Goal: Information Seeking & Learning: Learn about a topic

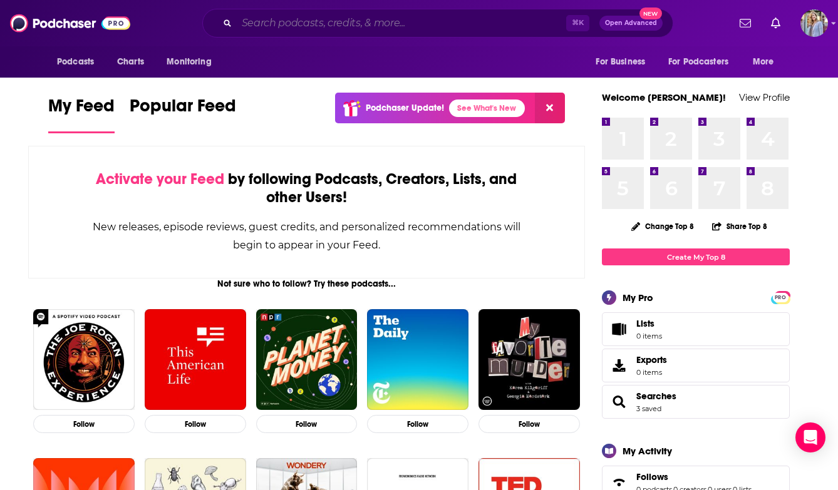
click at [368, 24] on input "Search podcasts, credits, & more..." at bounding box center [401, 23] width 329 height 20
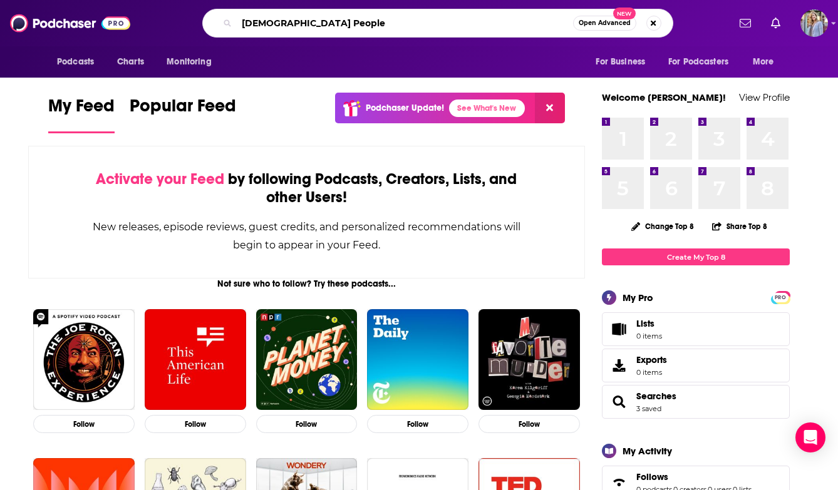
type input "[DEMOGRAPHIC_DATA] People"
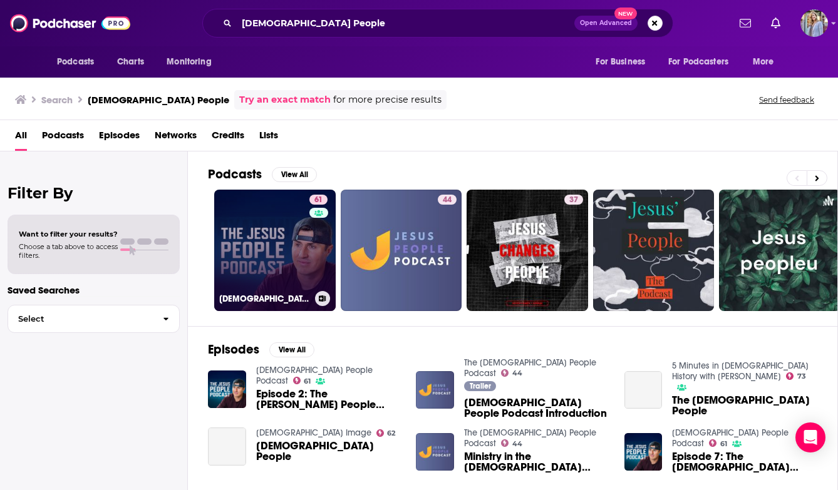
click at [259, 266] on link "61 [DEMOGRAPHIC_DATA] People Podcast" at bounding box center [275, 251] width 122 height 122
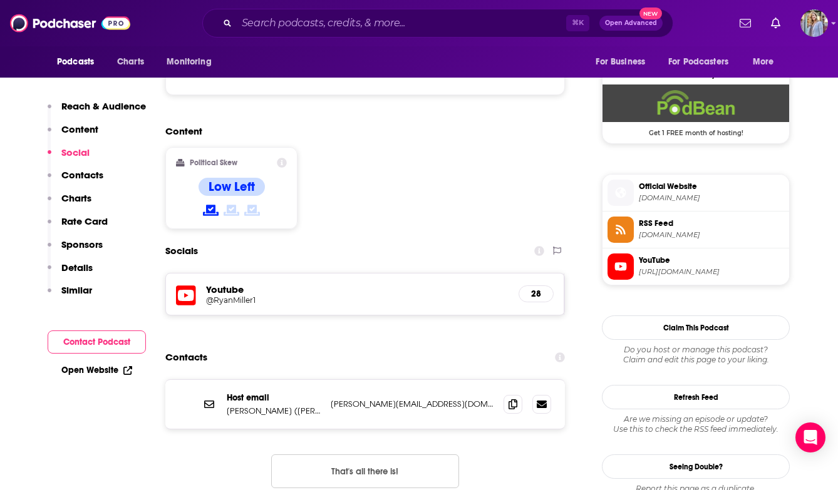
scroll to position [905, 0]
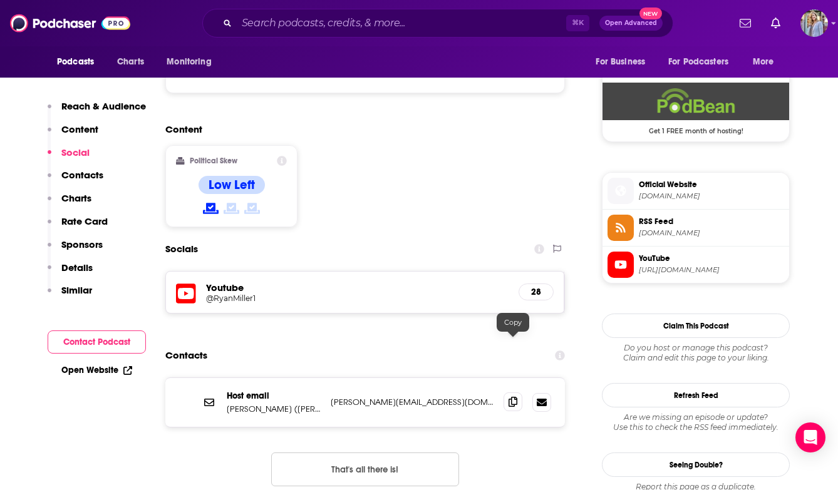
click at [513, 397] on icon at bounding box center [513, 402] width 9 height 10
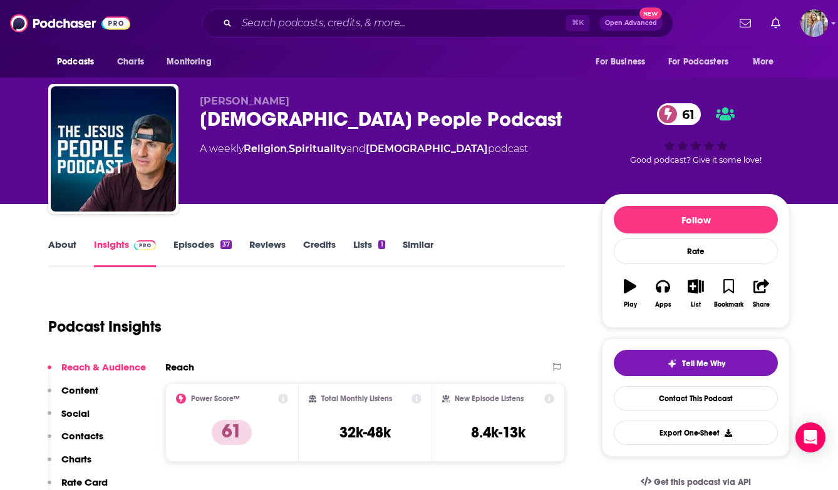
scroll to position [0, 0]
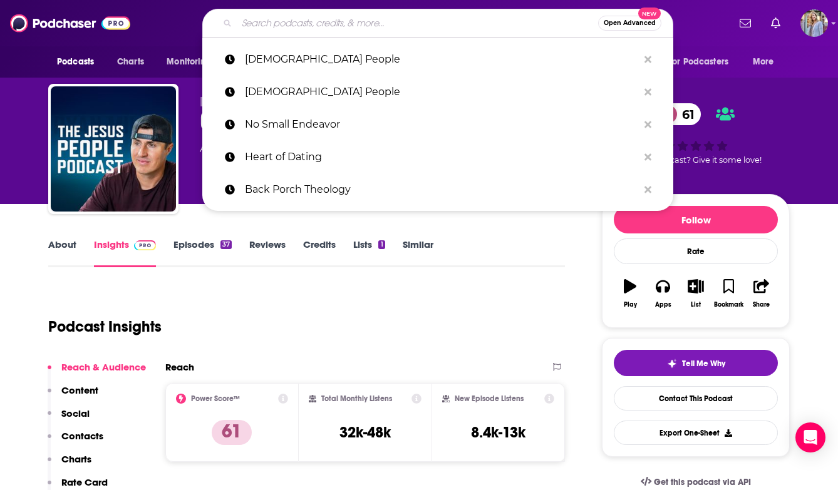
click at [306, 28] on input "Search podcasts, credits, & more..." at bounding box center [417, 23] width 361 height 20
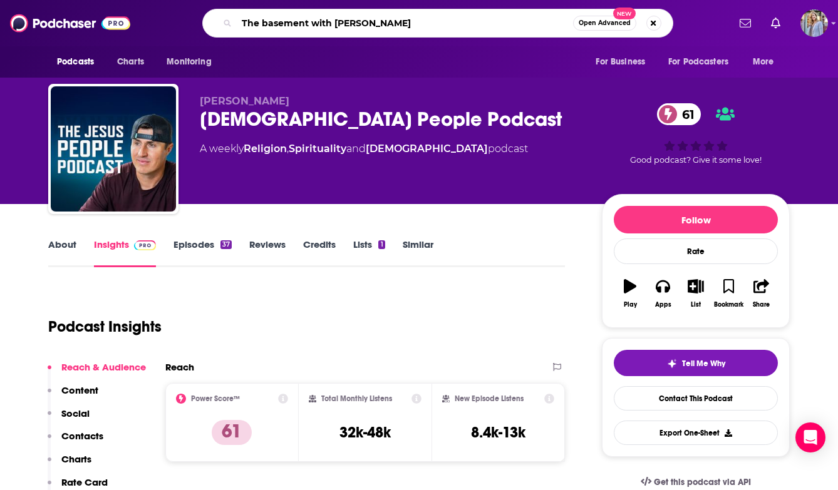
type input "The basement with [PERSON_NAME]"
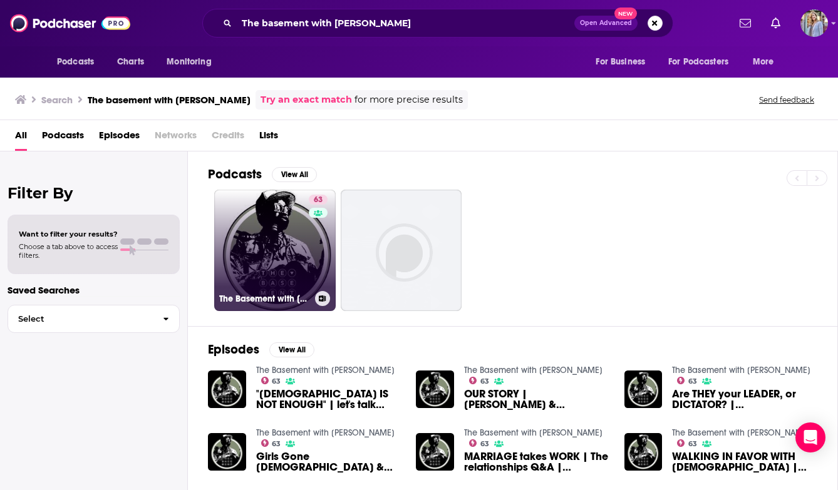
click at [281, 256] on link "63 The Basement with [PERSON_NAME]" at bounding box center [275, 251] width 122 height 122
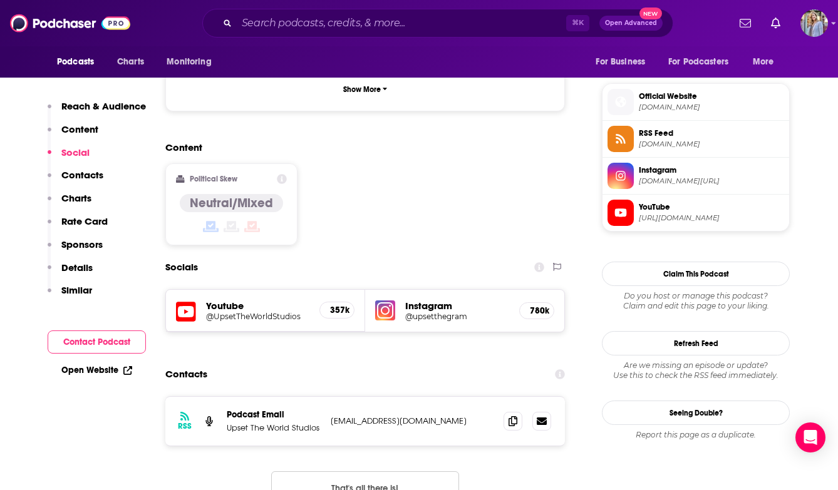
scroll to position [984, 0]
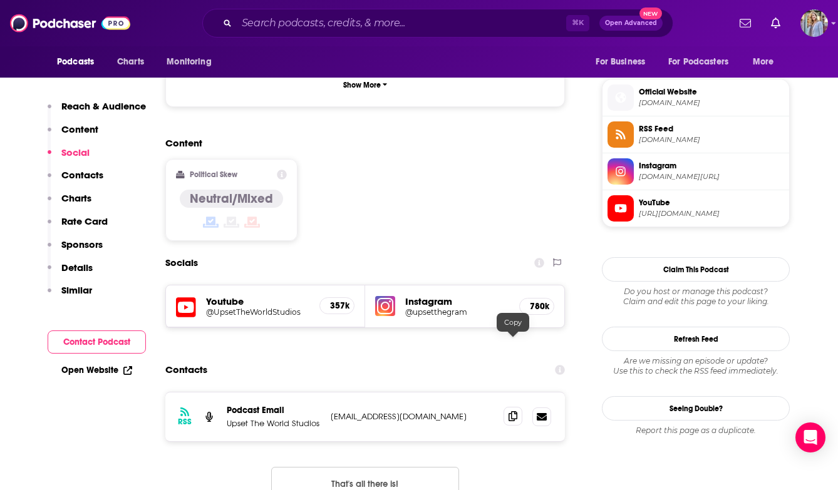
click at [513, 411] on icon at bounding box center [513, 416] width 9 height 10
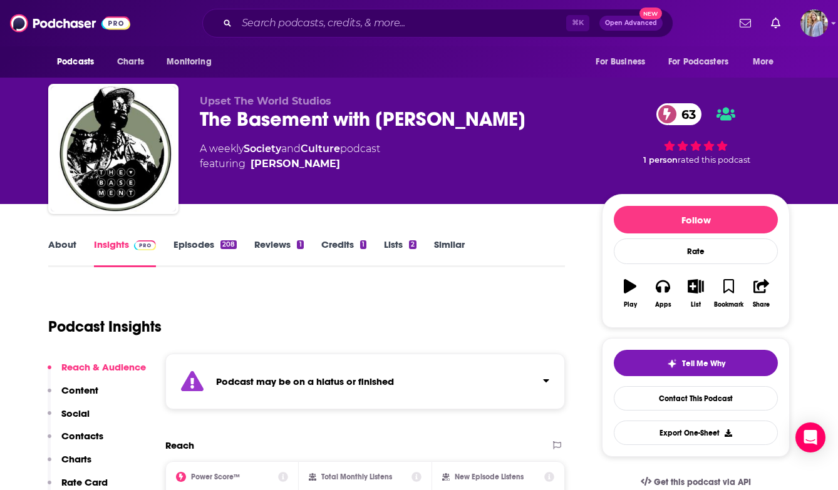
scroll to position [0, 0]
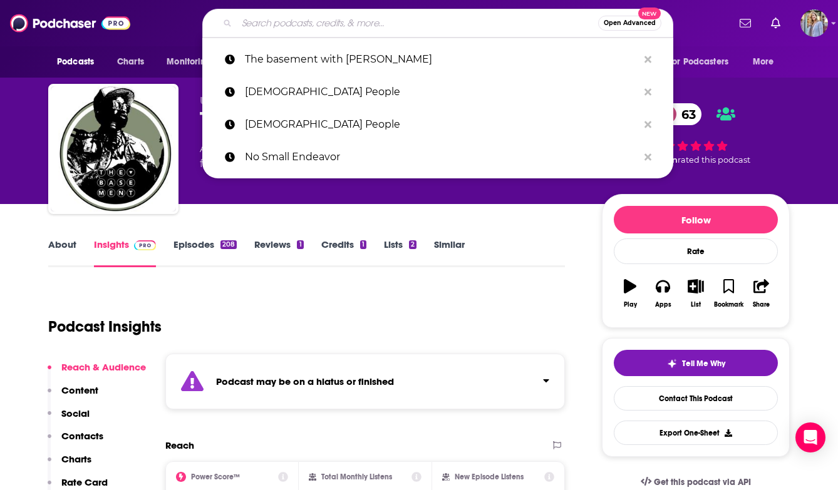
click at [378, 18] on input "Search podcasts, credits, & more..." at bounding box center [417, 23] width 361 height 20
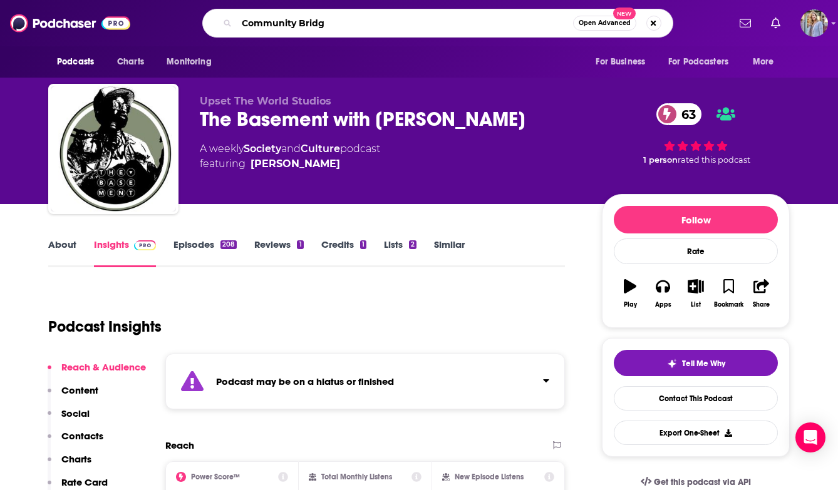
type input "Community Bridge"
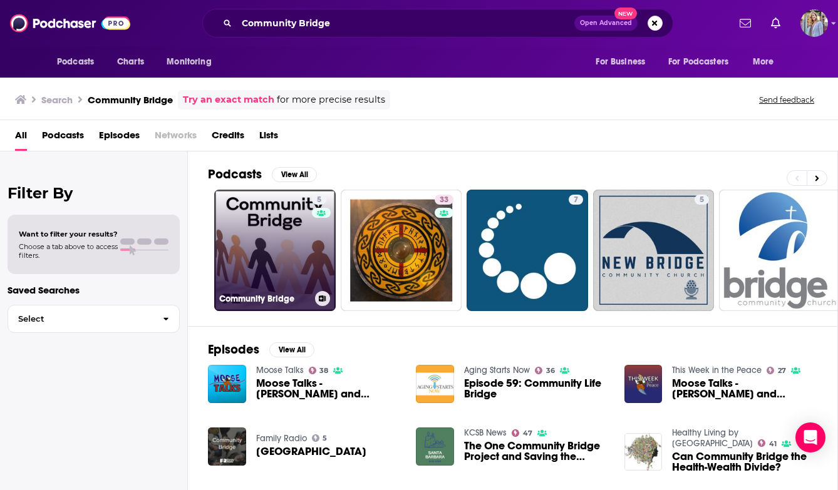
click at [254, 266] on link "5 Community Bridge" at bounding box center [275, 251] width 122 height 122
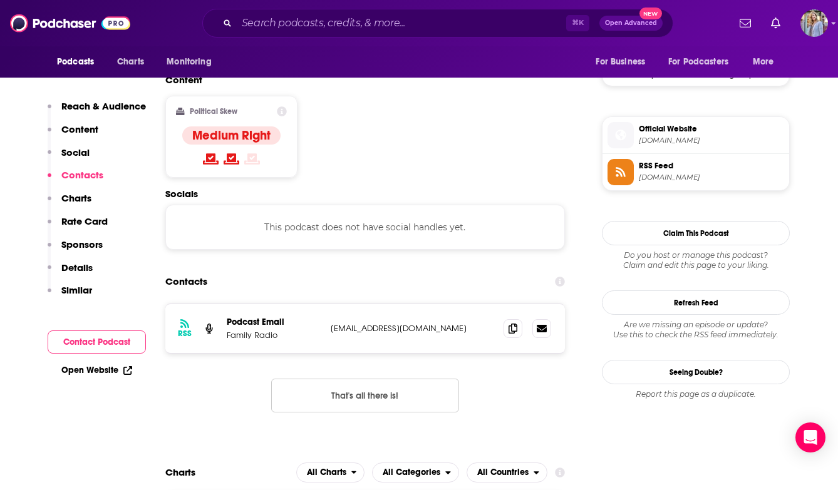
scroll to position [961, 0]
